Goal: Task Accomplishment & Management: Use online tool/utility

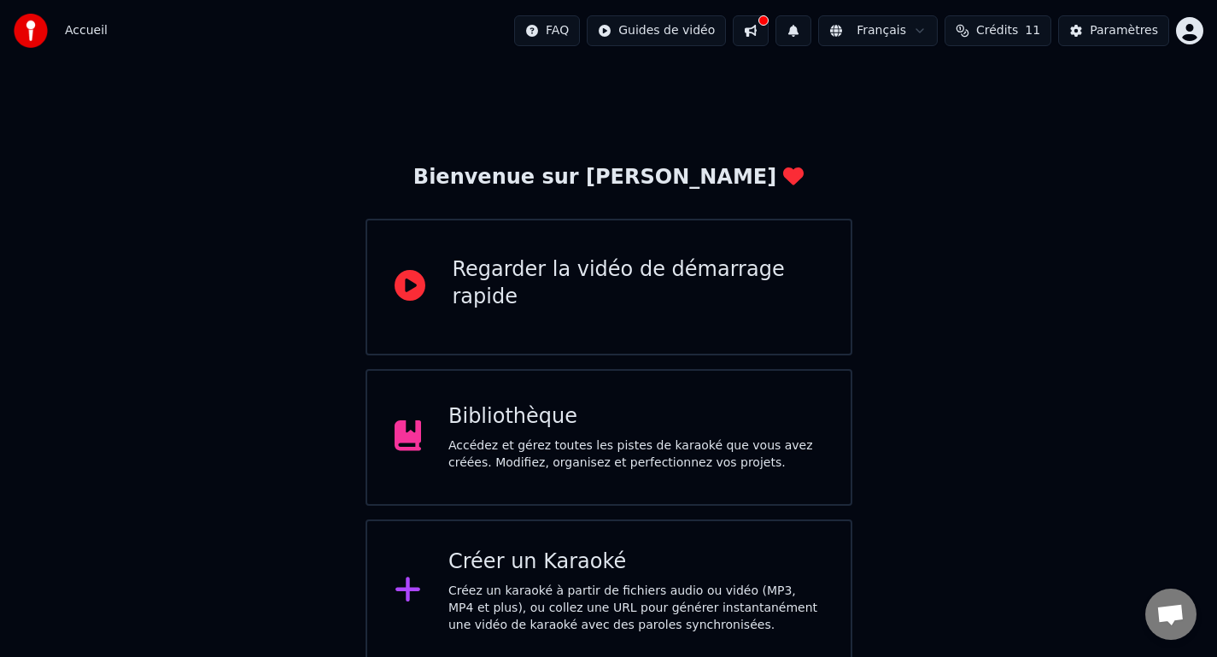
click at [959, 266] on div "Bienvenue sur Youka Regarder la vidéo de démarrage rapide Bibliothèque Accédez …" at bounding box center [608, 362] width 1217 height 601
click at [532, 413] on div "Bibliothèque" at bounding box center [635, 416] width 375 height 27
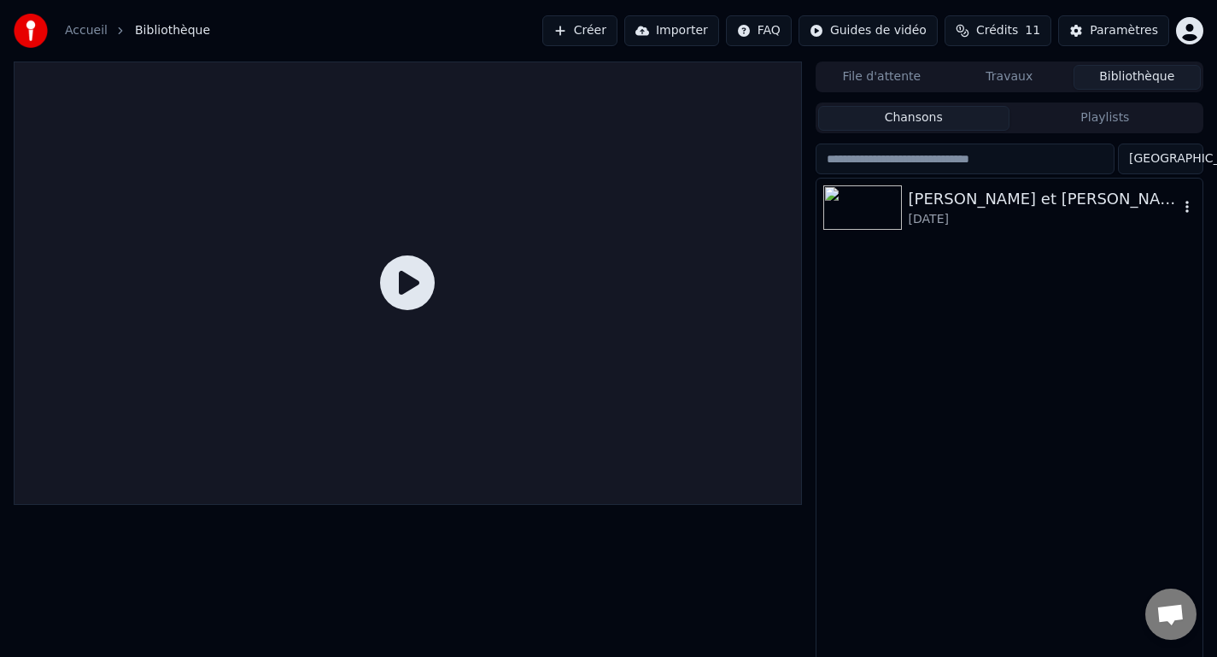
click at [887, 231] on div "[PERSON_NAME] et [PERSON_NAME] [DATE]" at bounding box center [1010, 208] width 386 height 58
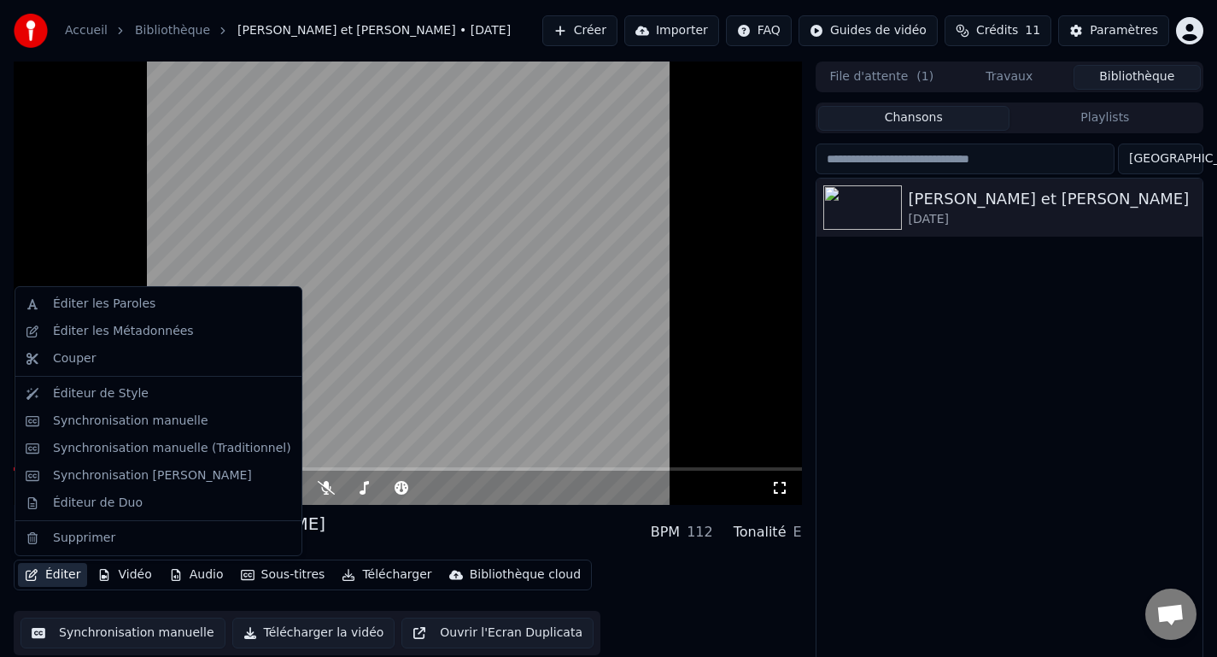
click at [56, 579] on button "Éditer" at bounding box center [52, 575] width 69 height 24
click at [136, 413] on div "Synchronisation manuelle" at bounding box center [130, 421] width 155 height 17
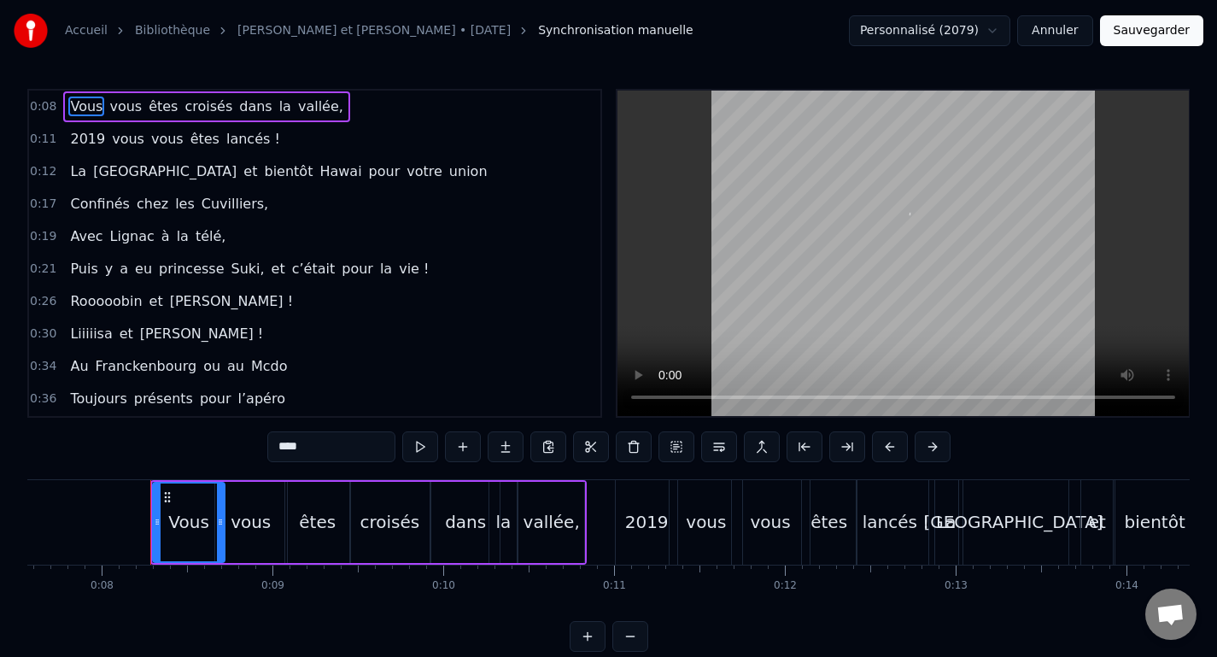
scroll to position [0, 1330]
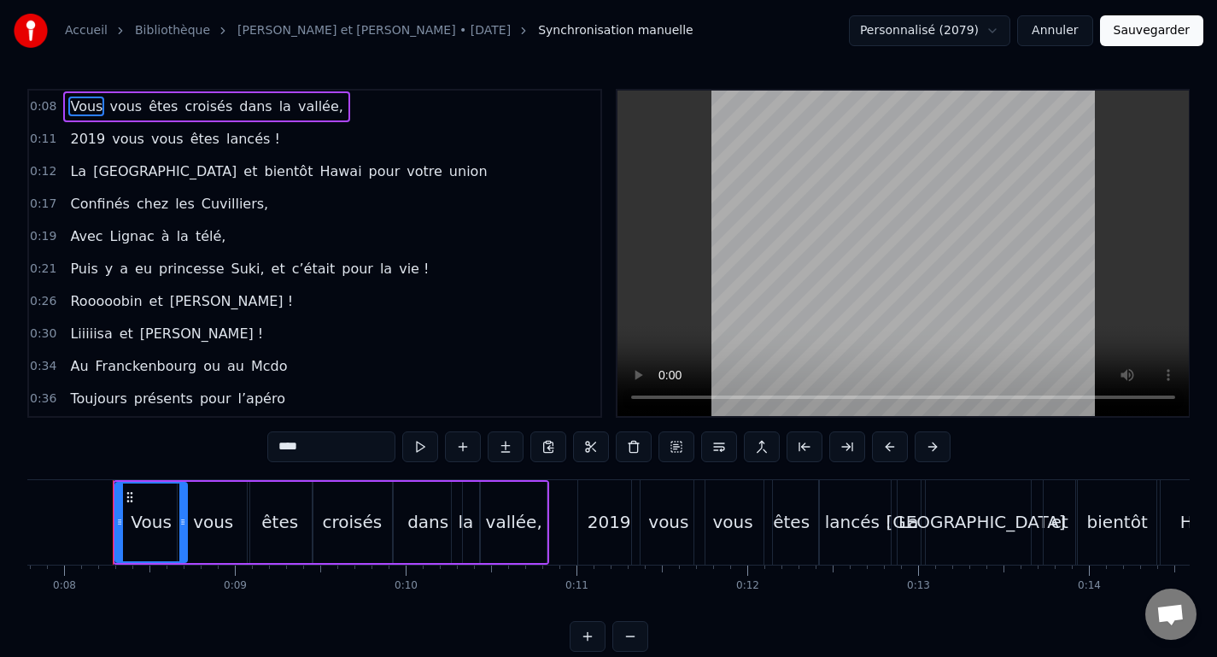
click at [509, 525] on div "vallée," at bounding box center [514, 522] width 56 height 26
type input "*******"
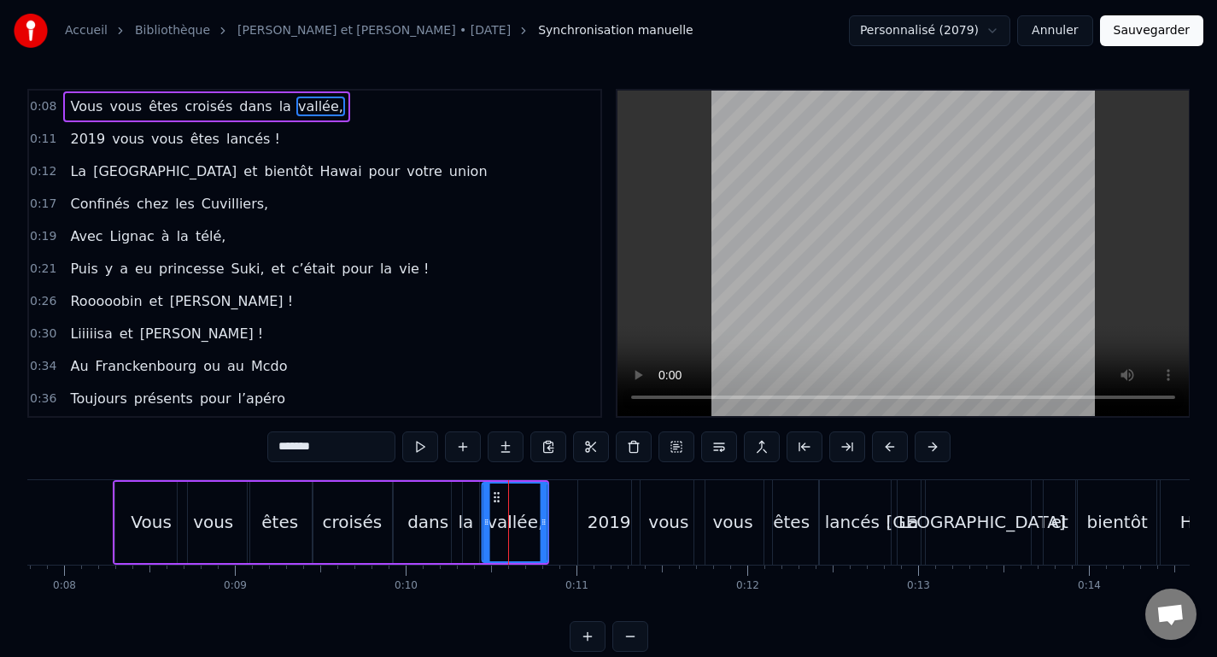
click at [496, 495] on icon at bounding box center [497, 497] width 14 height 14
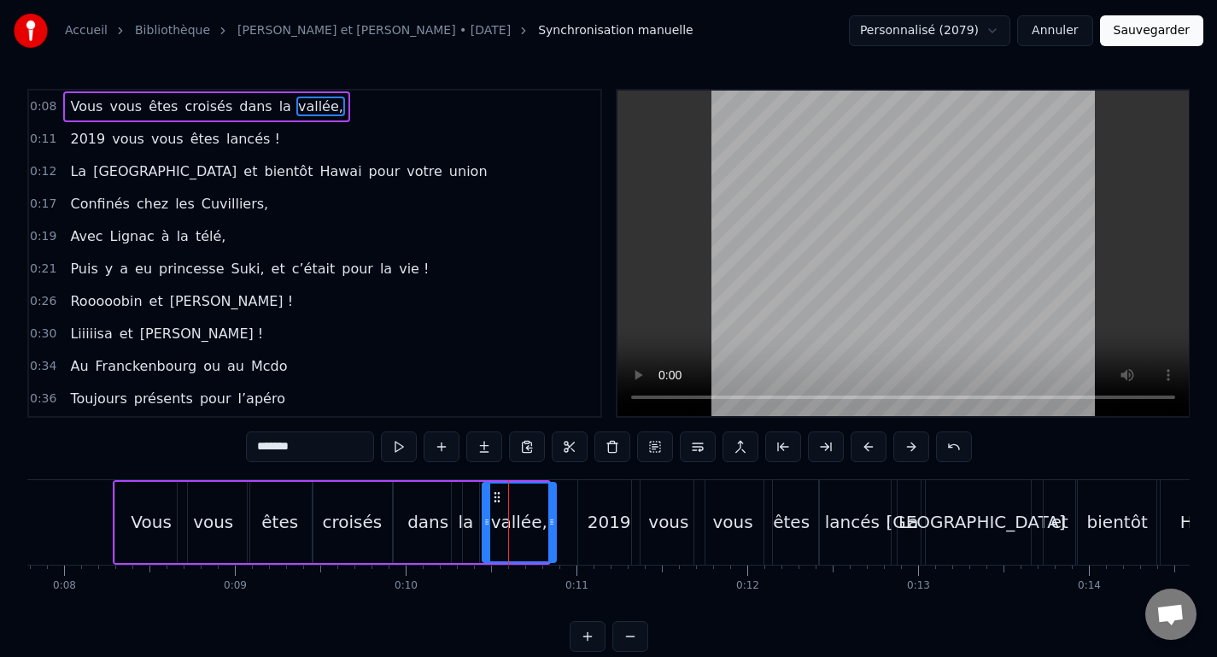
click at [549, 518] on icon at bounding box center [551, 522] width 7 height 14
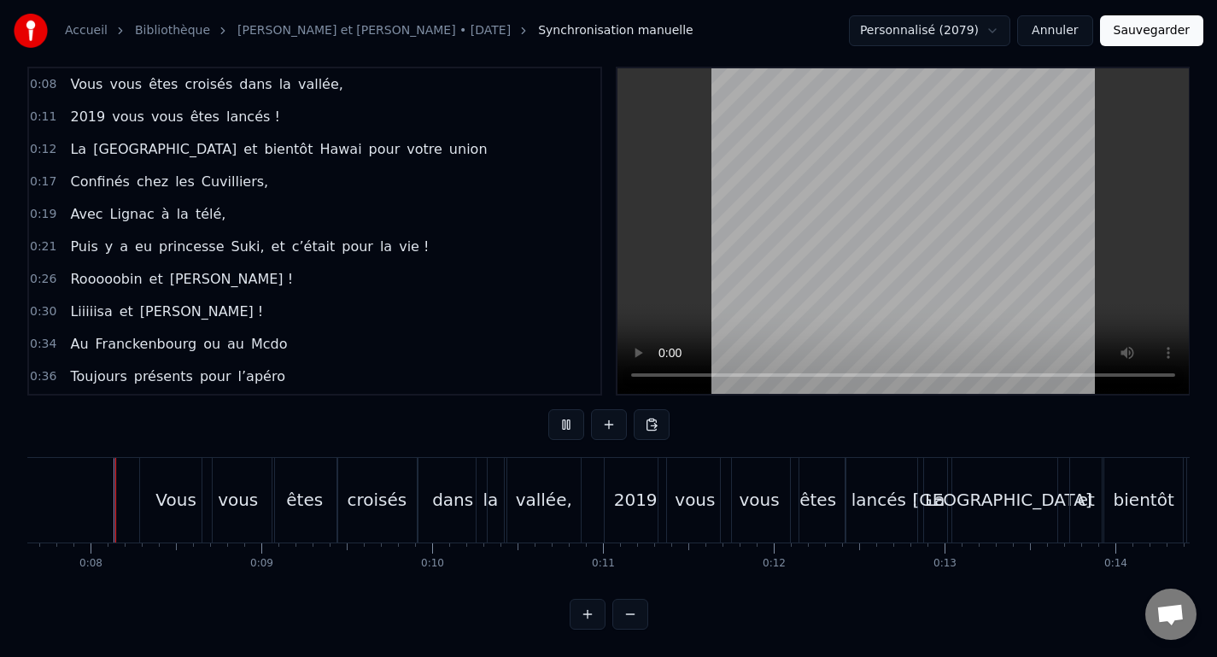
scroll to position [34, 0]
click at [817, 510] on div "êtes" at bounding box center [818, 500] width 54 height 85
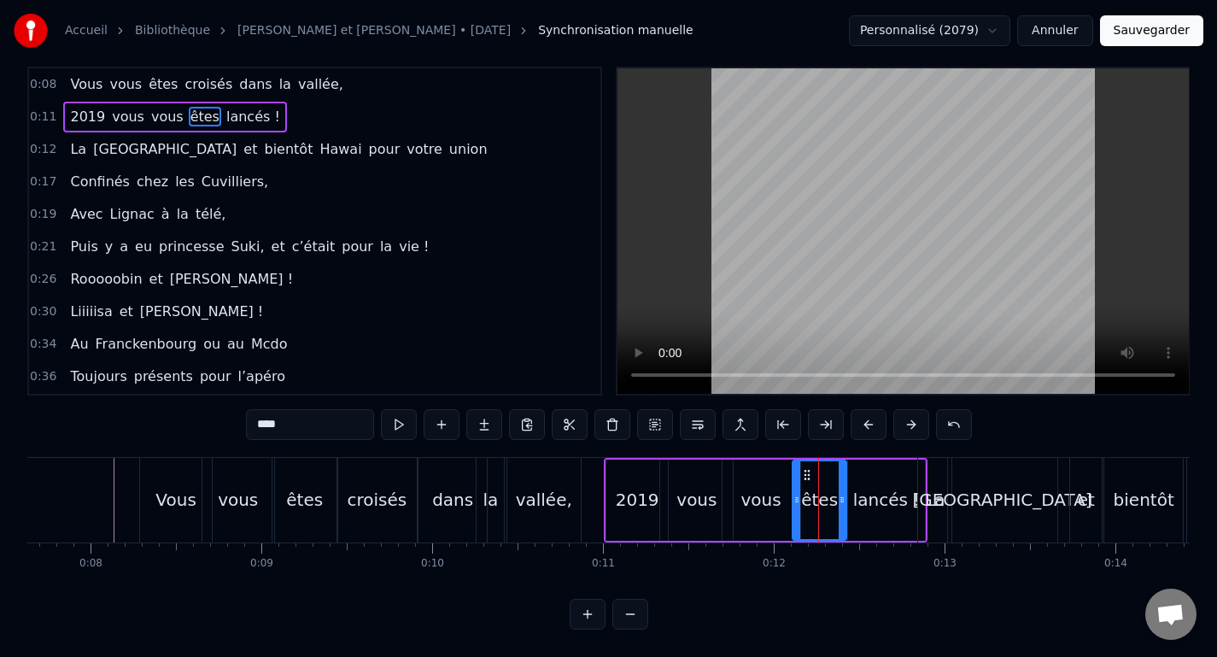
scroll to position [0, 0]
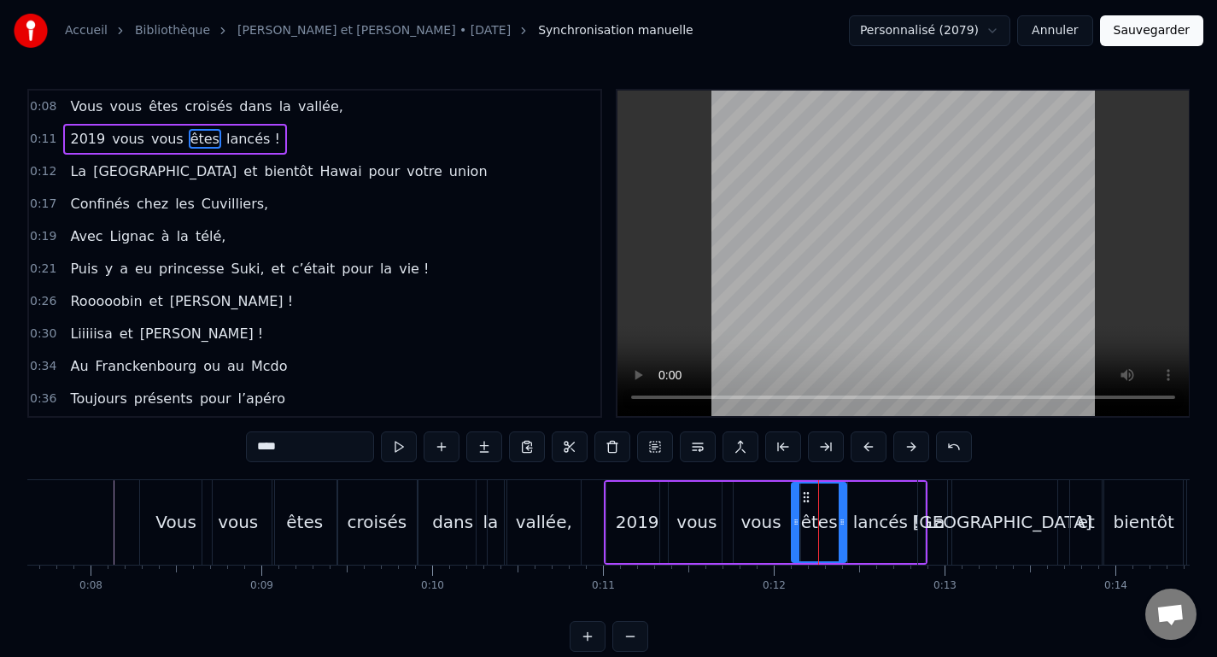
click at [799, 522] on icon at bounding box center [796, 522] width 7 height 14
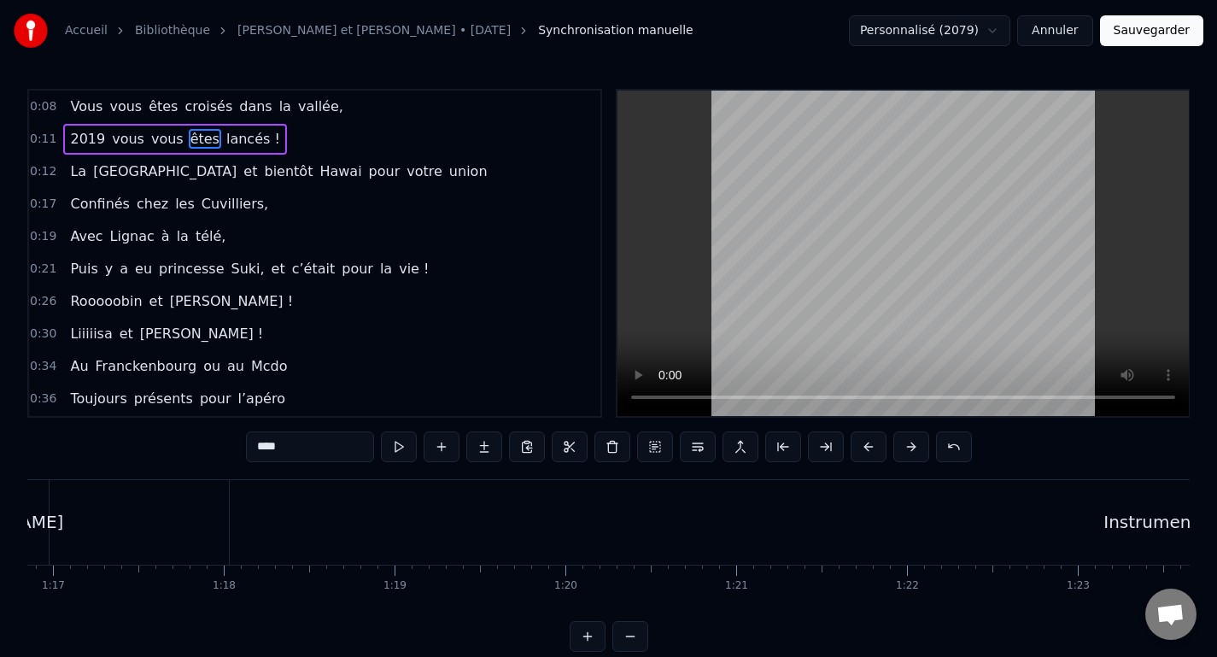
click at [149, 228] on div "Avec Lignac à la télé," at bounding box center [147, 236] width 169 height 31
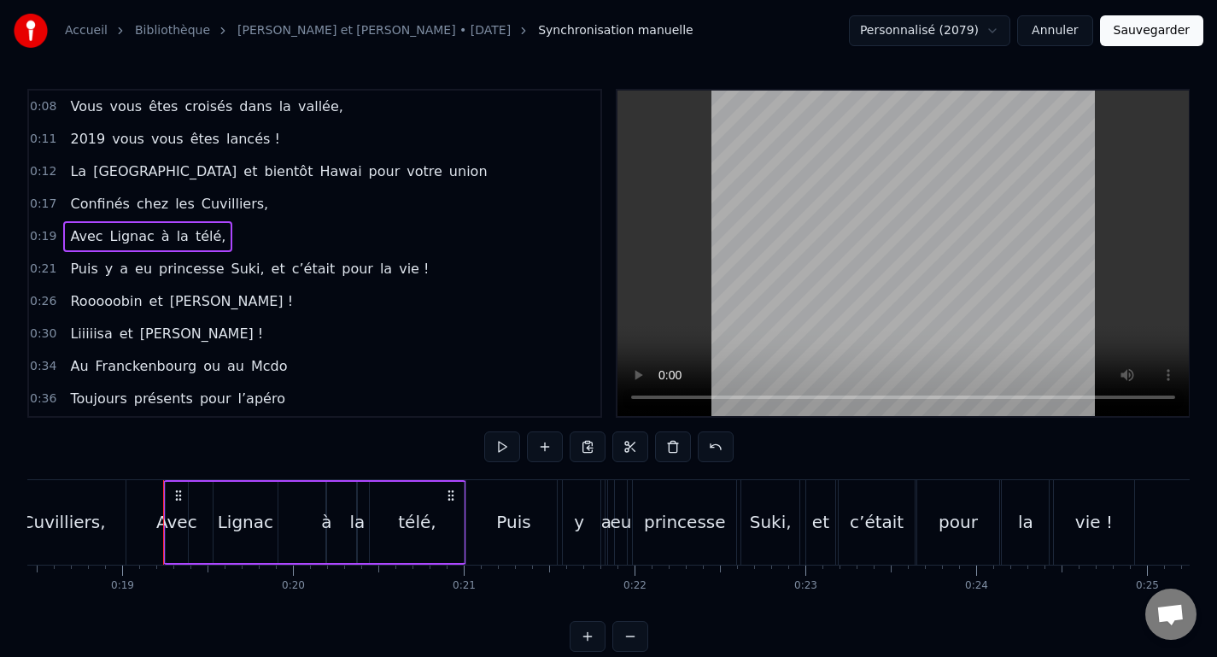
scroll to position [0, 3150]
click at [429, 524] on div "télé," at bounding box center [418, 522] width 38 height 26
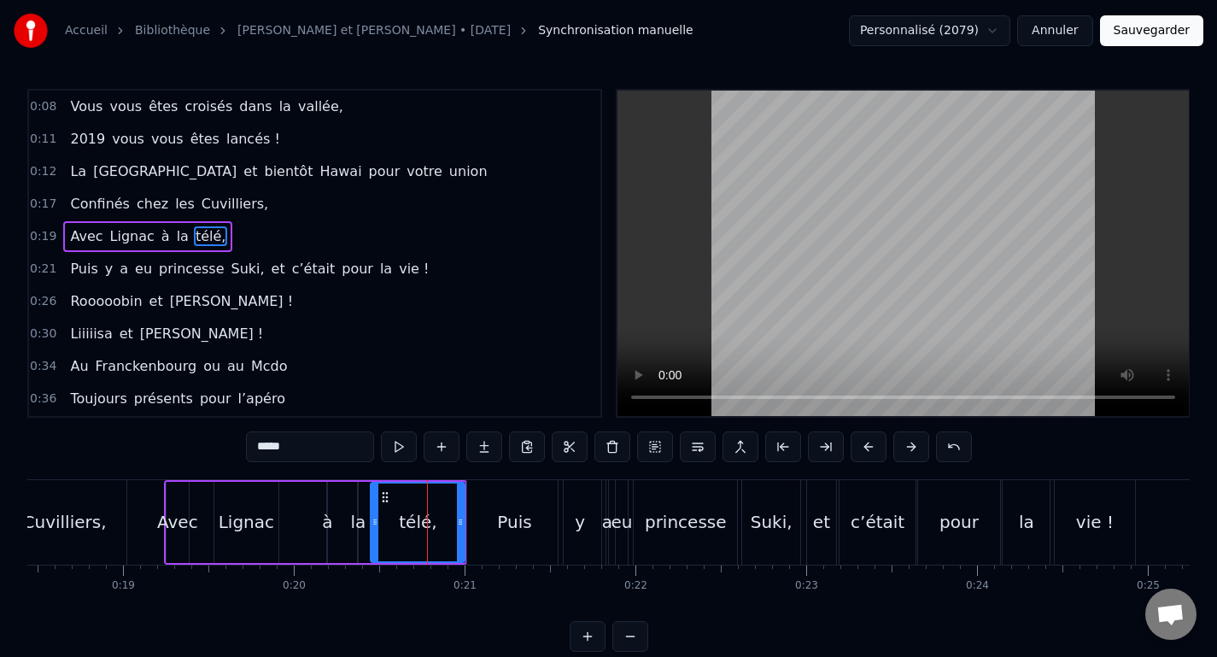
click at [406, 523] on div "télé," at bounding box center [418, 522] width 38 height 26
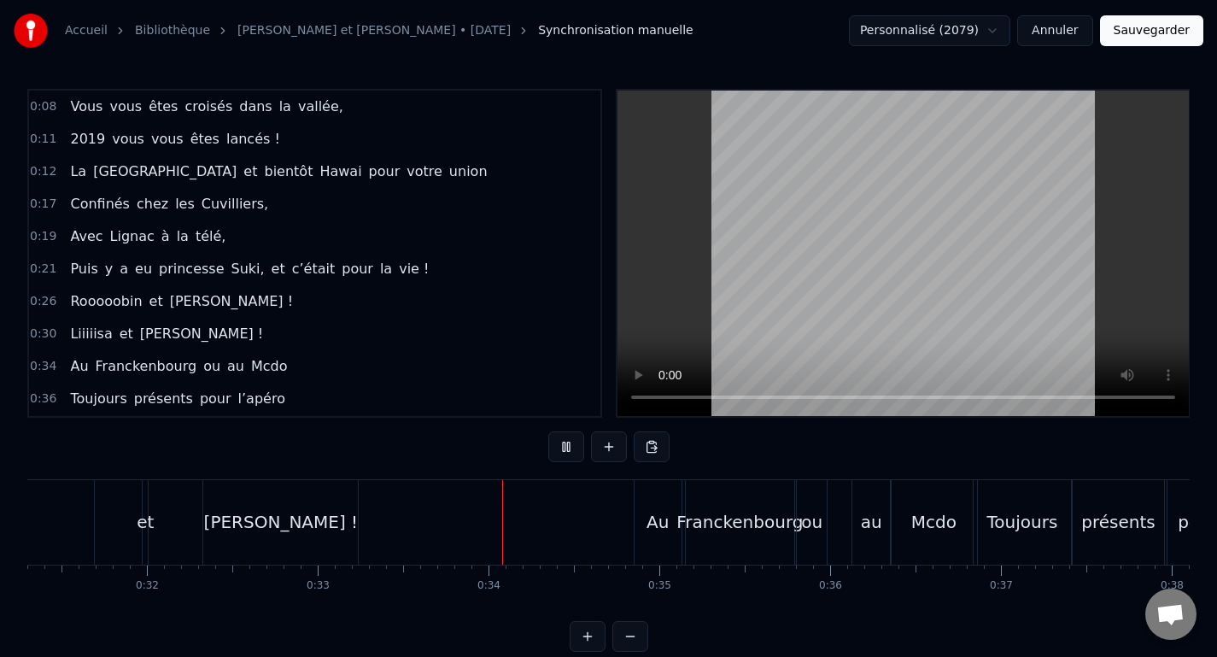
scroll to position [0, 5349]
